Goal: Task Accomplishment & Management: Manage account settings

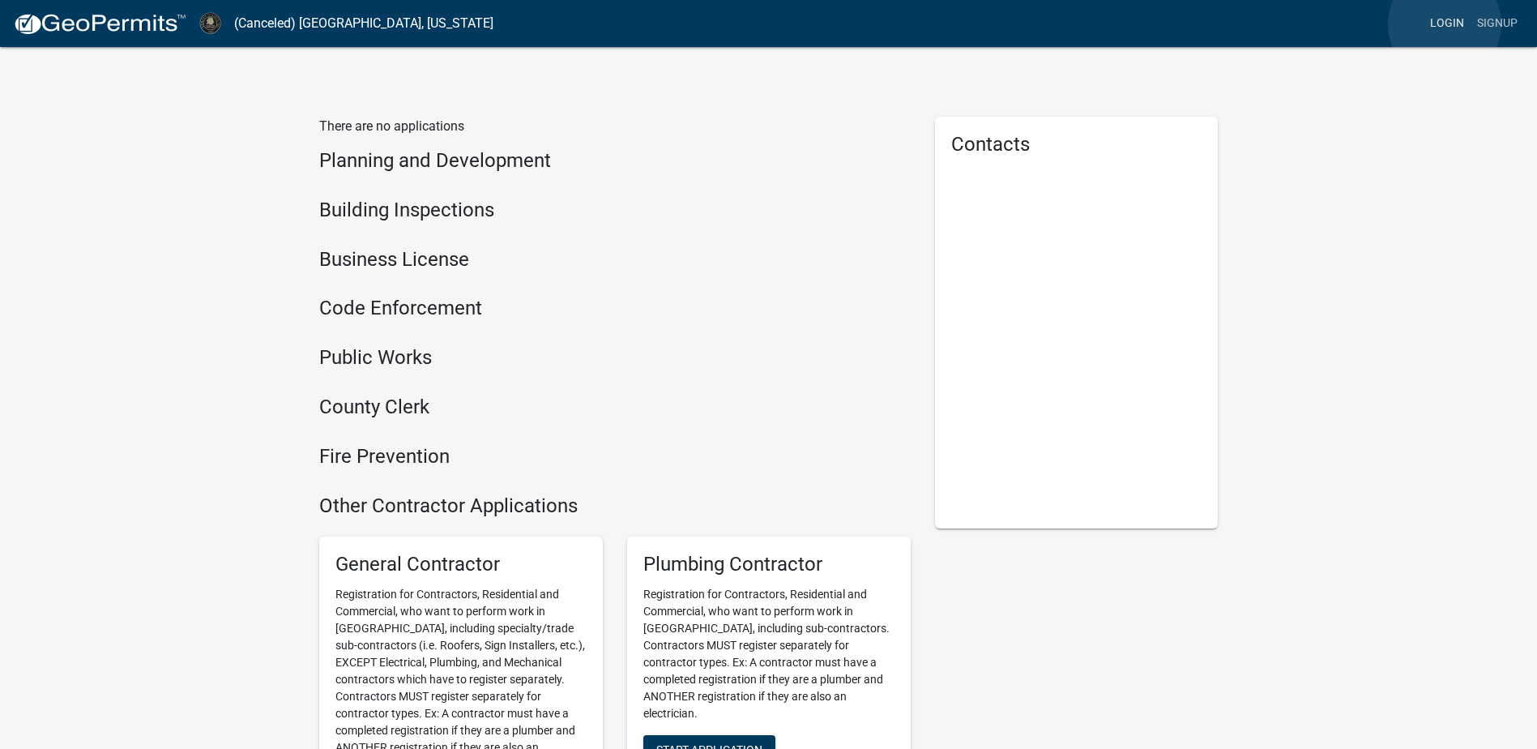
click at [1445, 24] on link "Login" at bounding box center [1447, 23] width 47 height 31
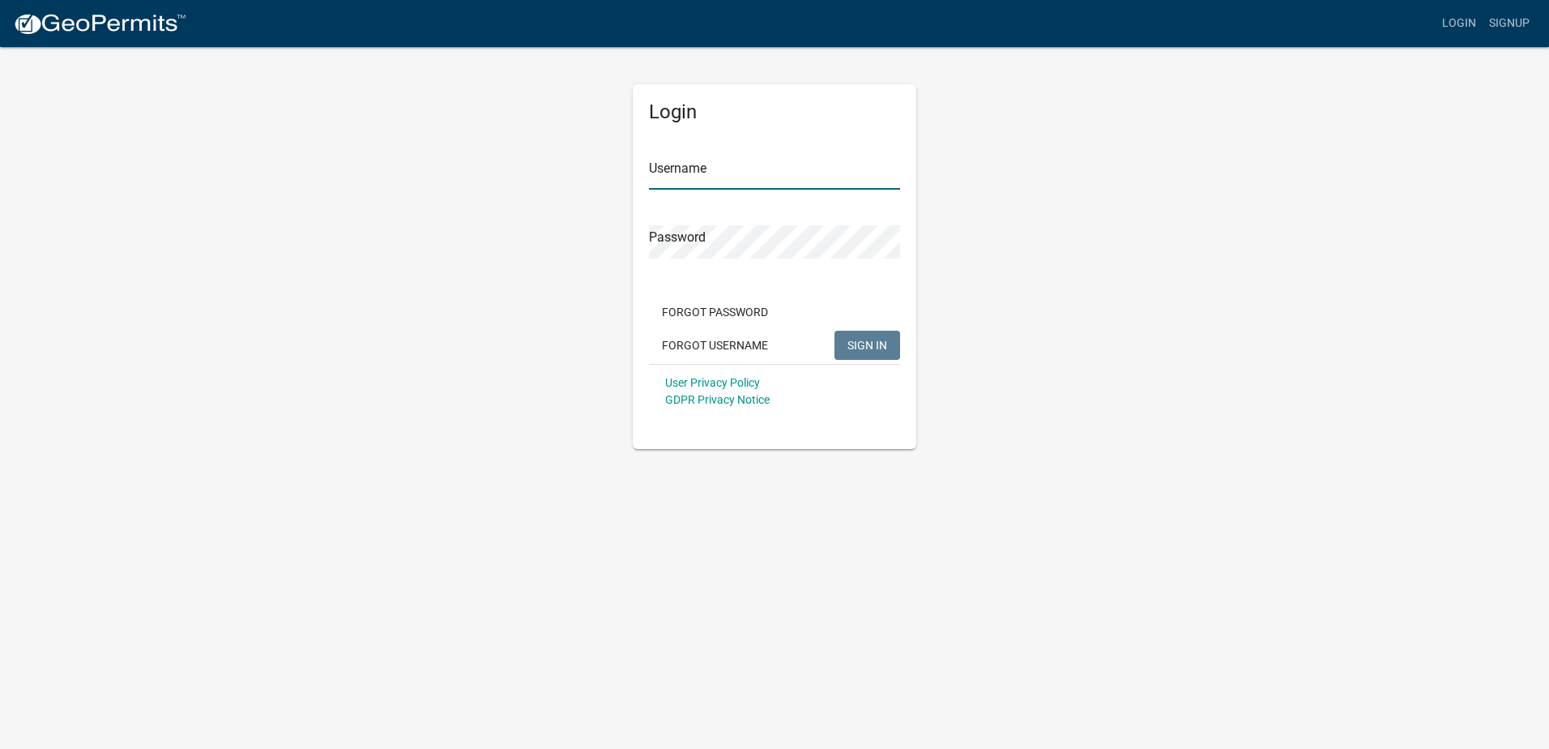
click at [745, 171] on input "Username" at bounding box center [774, 172] width 251 height 33
type input "Hallwayplum"
click at [873, 347] on span "SIGN IN" at bounding box center [868, 344] width 40 height 13
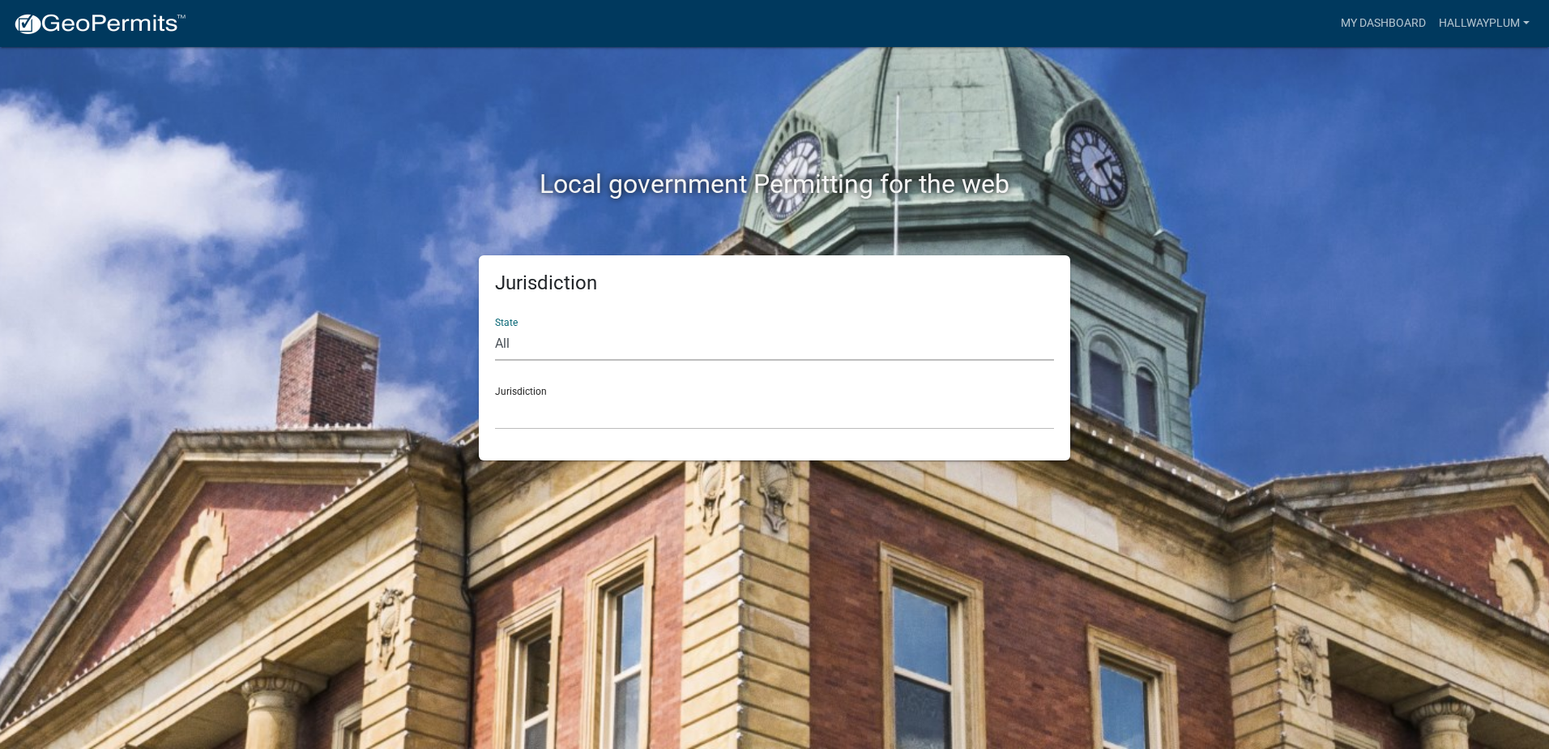
click at [542, 333] on select "All [US_STATE] [US_STATE] [US_STATE] [US_STATE] [US_STATE] [US_STATE] [US_STATE…" at bounding box center [774, 343] width 559 height 33
select select "[US_STATE]"
click at [495, 327] on select "All [US_STATE] [US_STATE] [US_STATE] [US_STATE] [US_STATE] [US_STATE] [US_STATE…" at bounding box center [774, 343] width 559 height 33
drag, startPoint x: 568, startPoint y: 363, endPoint x: 559, endPoint y: 419, distance: 56.6
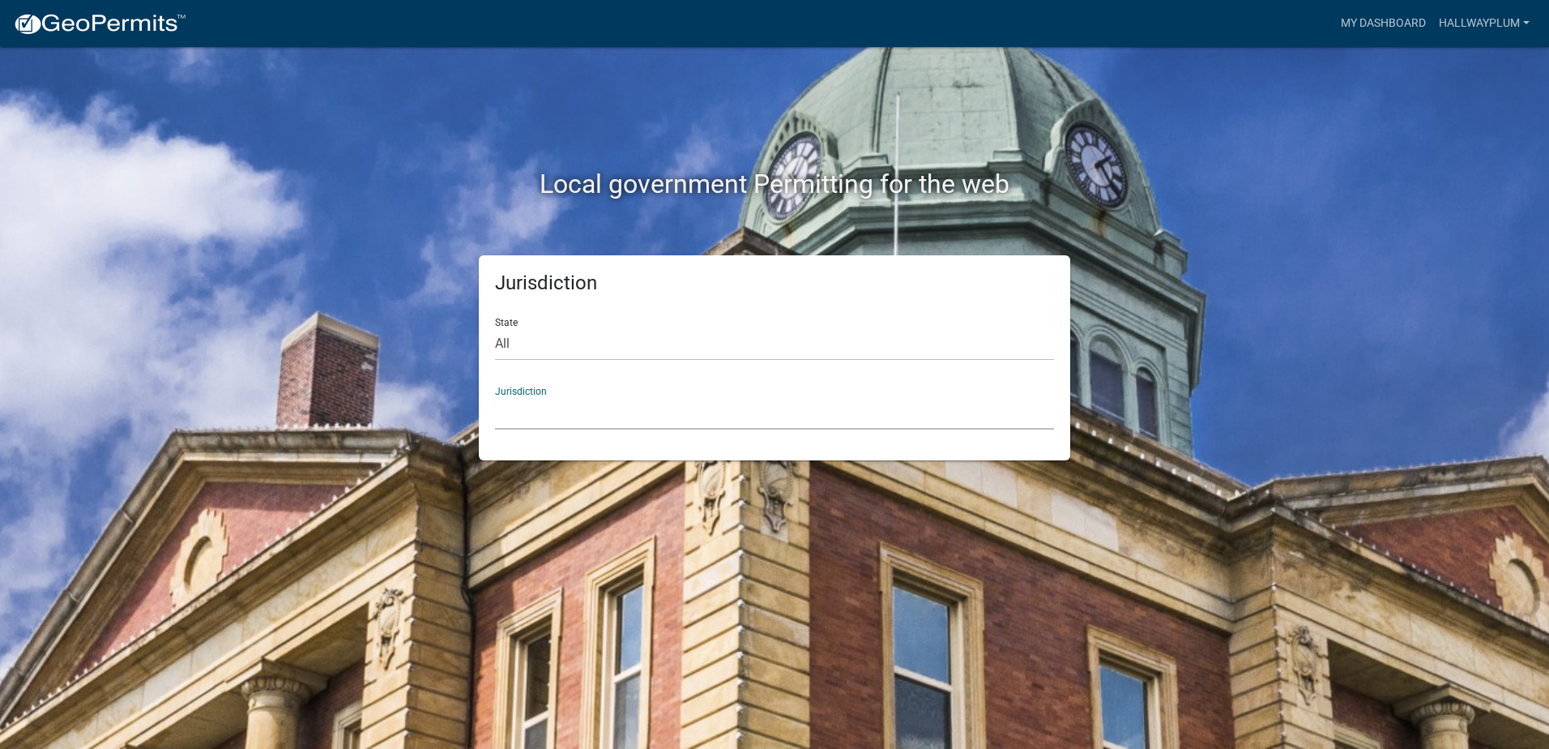
click at [559, 419] on select "[GEOGRAPHIC_DATA], [US_STATE][PERSON_NAME][GEOGRAPHIC_DATA], [US_STATE][PERSON_…" at bounding box center [774, 412] width 559 height 33
click at [1400, 19] on link "My Dashboard" at bounding box center [1384, 23] width 98 height 31
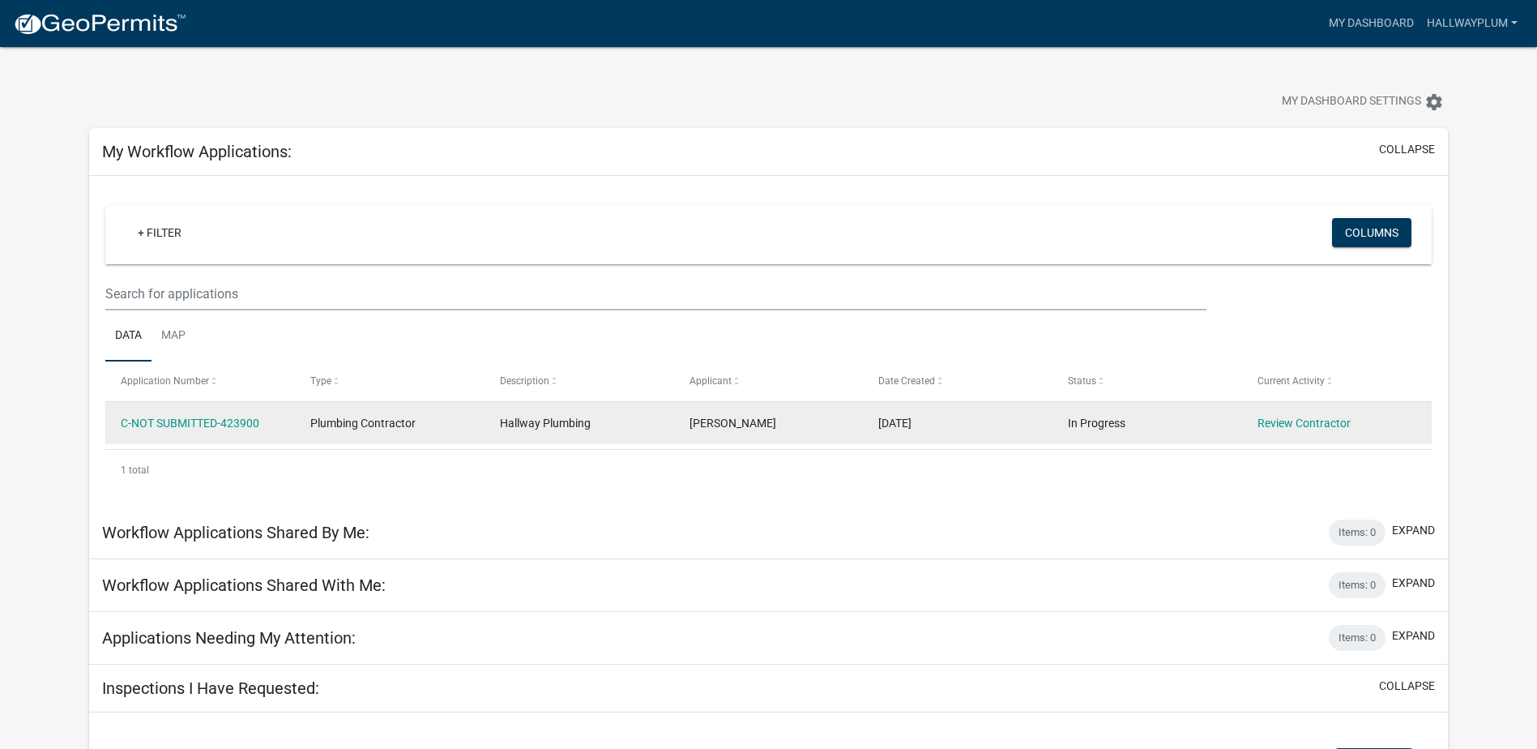
click at [354, 425] on span "Plumbing Contractor" at bounding box center [362, 422] width 105 height 13
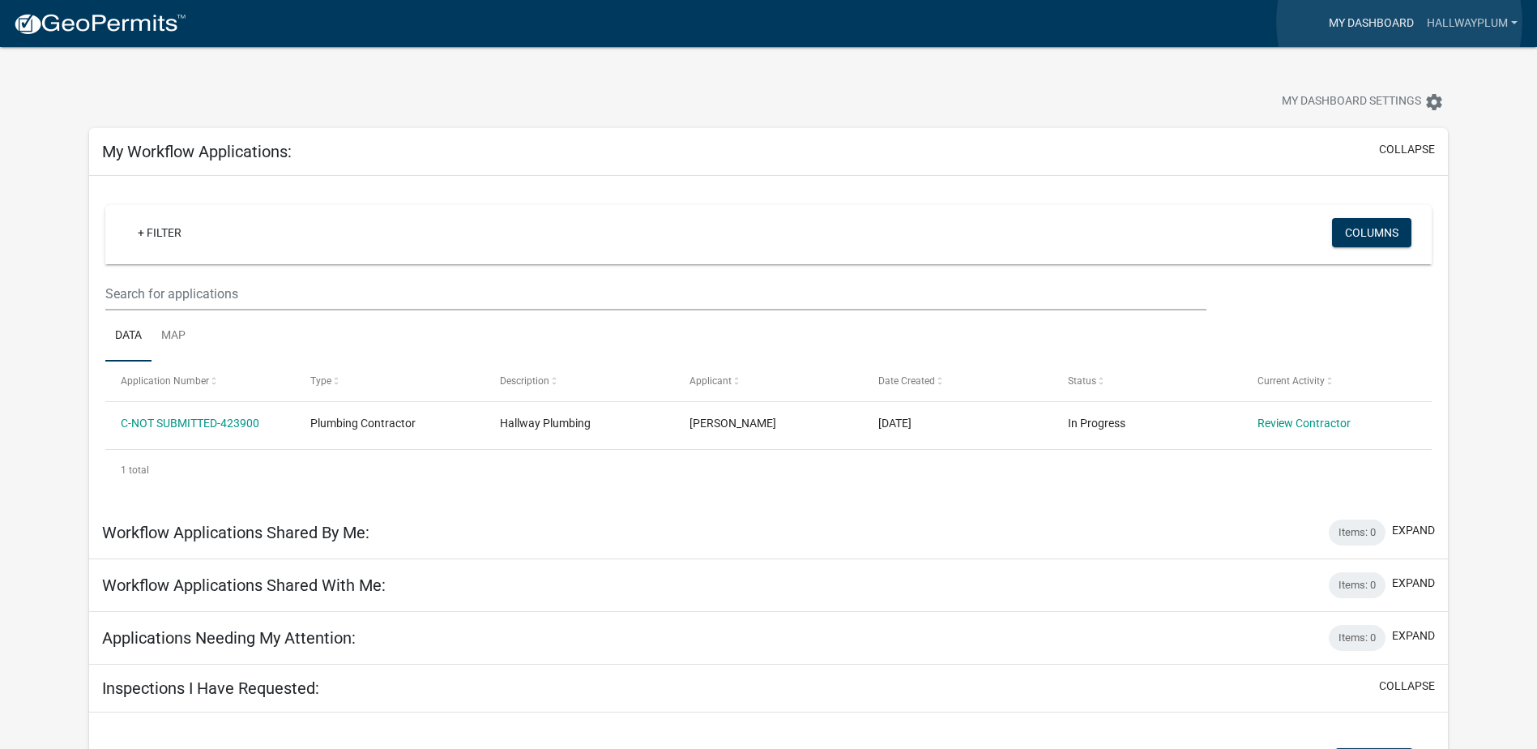
click at [1399, 21] on link "My Dashboard" at bounding box center [1371, 23] width 98 height 31
click at [1498, 18] on link "Hallwayplum" at bounding box center [1472, 23] width 104 height 31
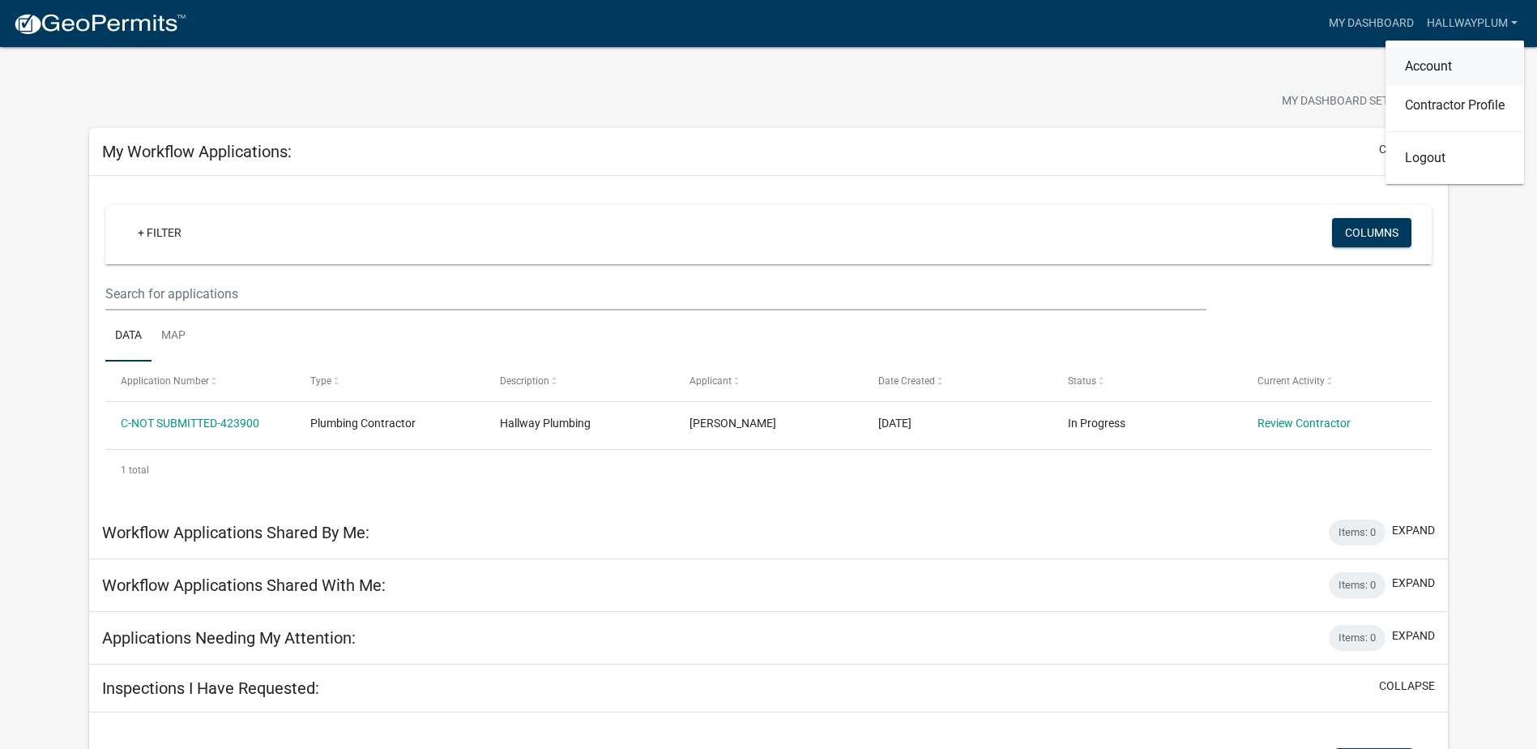
click at [1459, 76] on link "Account" at bounding box center [1455, 66] width 139 height 39
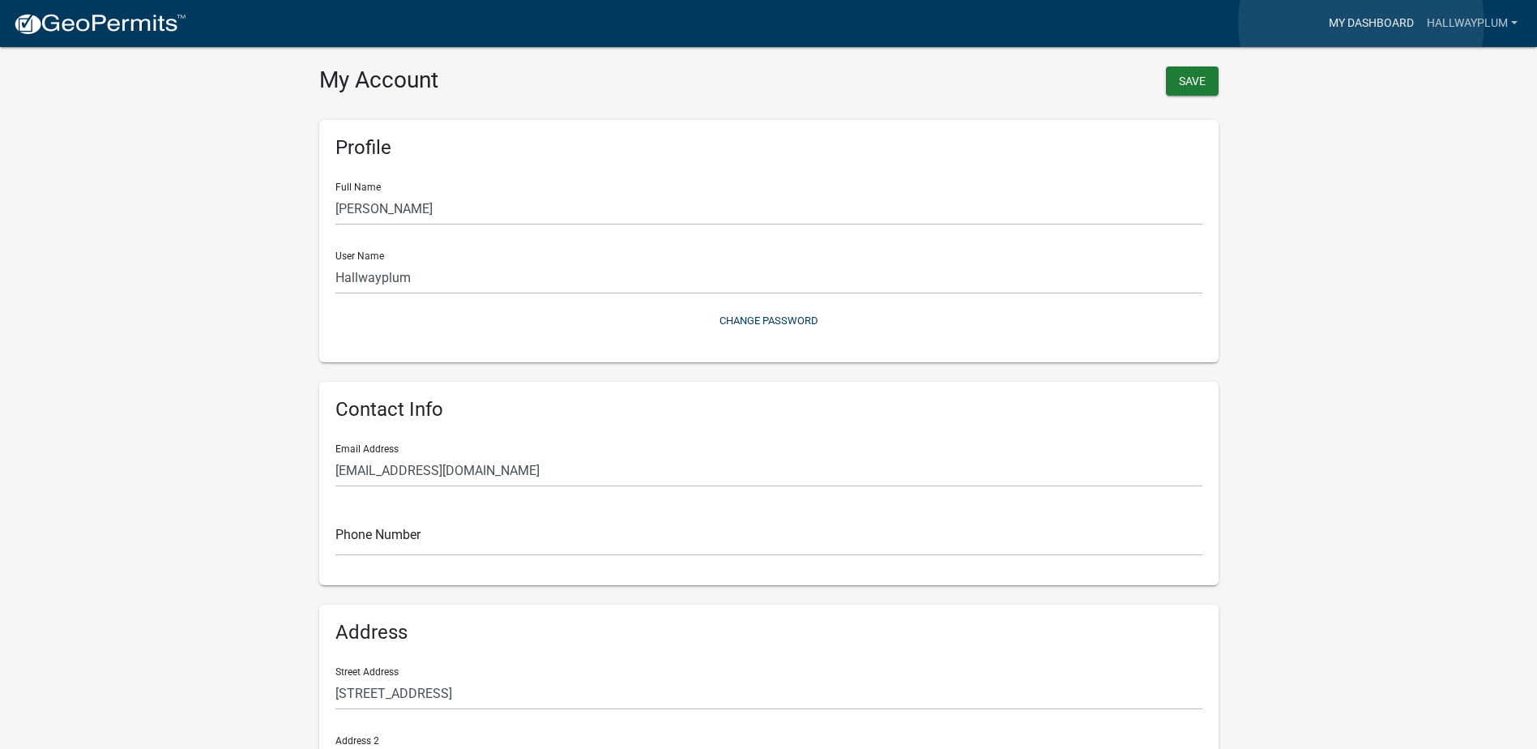
click at [1361, 23] on link "My Dashboard" at bounding box center [1371, 23] width 98 height 31
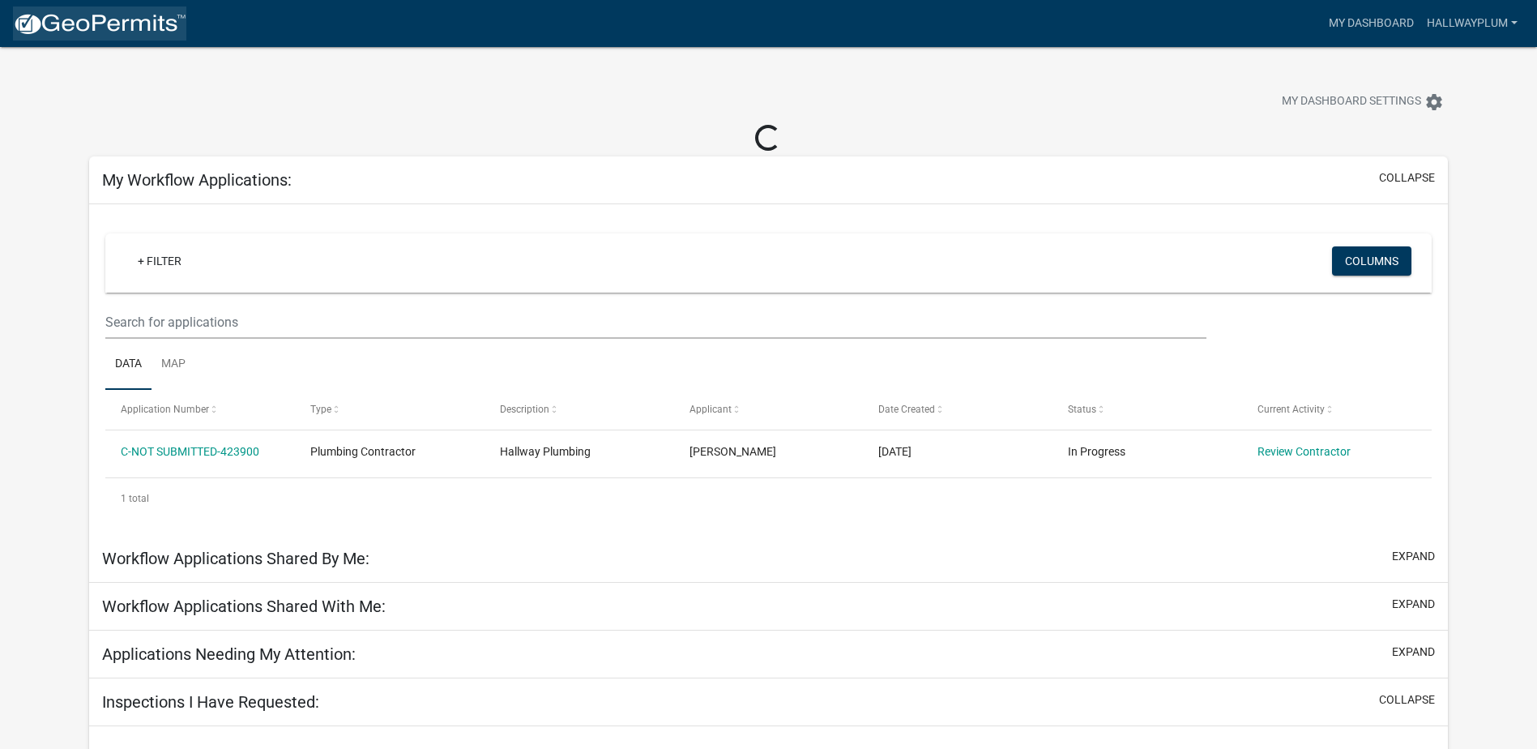
click at [76, 27] on img at bounding box center [99, 24] width 173 height 24
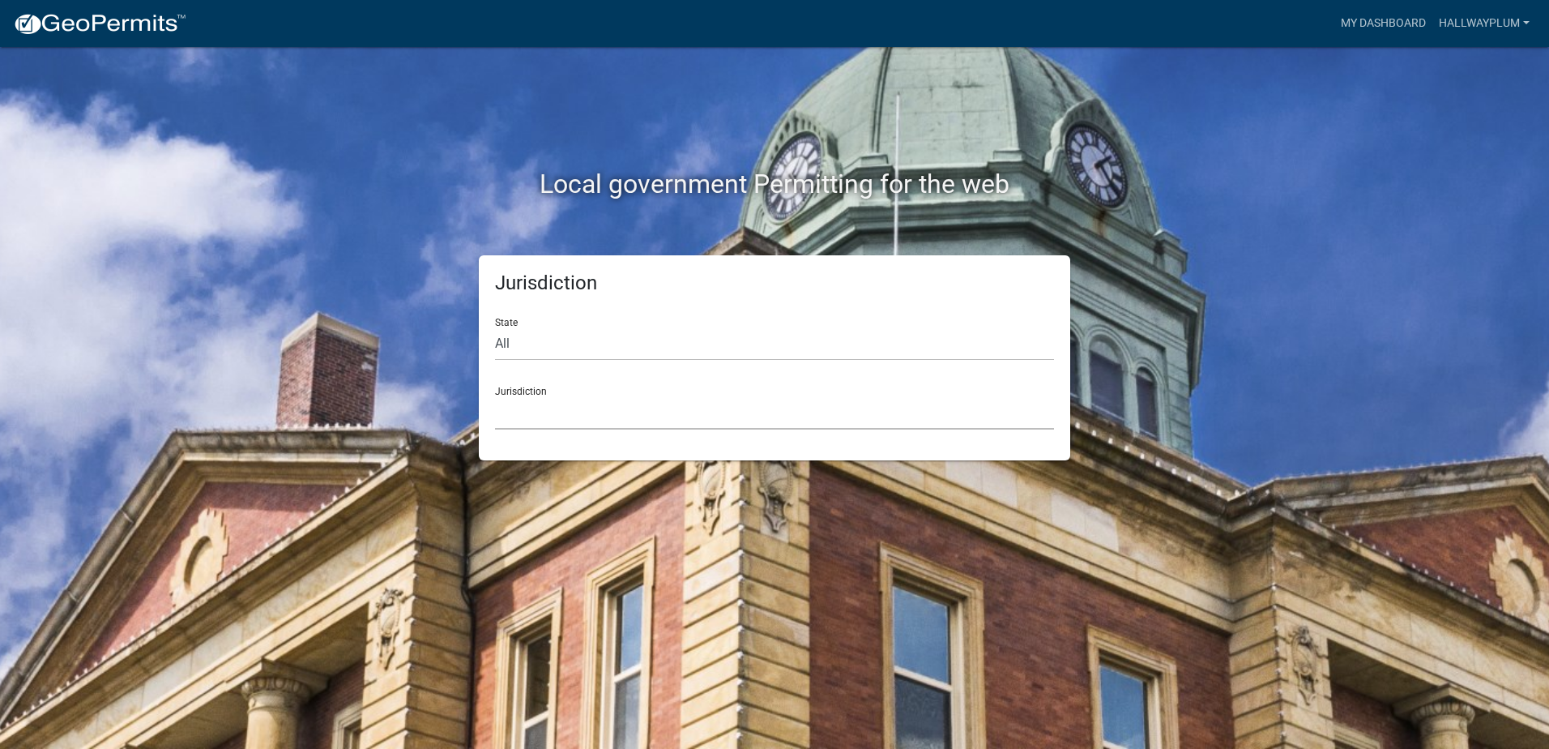
click at [522, 397] on select "[GEOGRAPHIC_DATA], [US_STATE] [GEOGRAPHIC_DATA], [US_STATE][PERSON_NAME][GEOGRA…" at bounding box center [774, 412] width 559 height 33
